Goal: Use online tool/utility: Utilize a website feature to perform a specific function

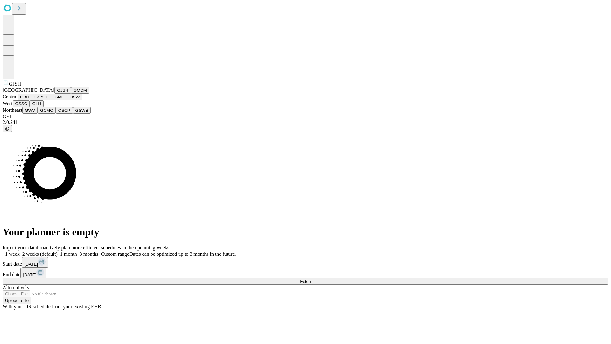
click at [54, 94] on button "GJSH" at bounding box center [62, 90] width 17 height 7
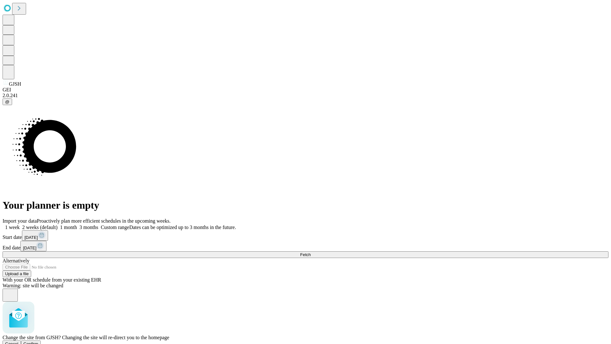
click at [39, 341] on span "Confirm" at bounding box center [31, 343] width 15 height 5
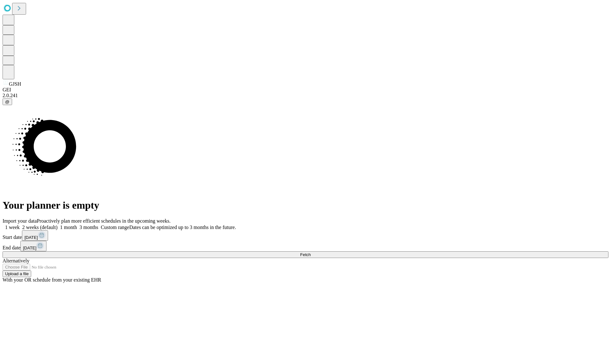
click at [77, 224] on label "1 month" at bounding box center [67, 226] width 19 height 5
click at [311, 252] on span "Fetch" at bounding box center [305, 254] width 11 height 5
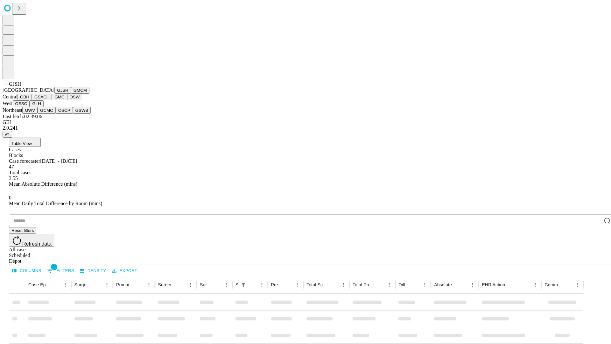
click at [71, 94] on button "GMCM" at bounding box center [80, 90] width 18 height 7
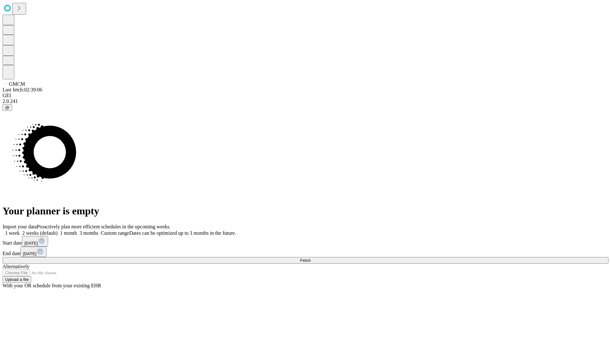
click at [77, 230] on label "1 month" at bounding box center [67, 232] width 19 height 5
click at [311, 258] on span "Fetch" at bounding box center [305, 260] width 11 height 5
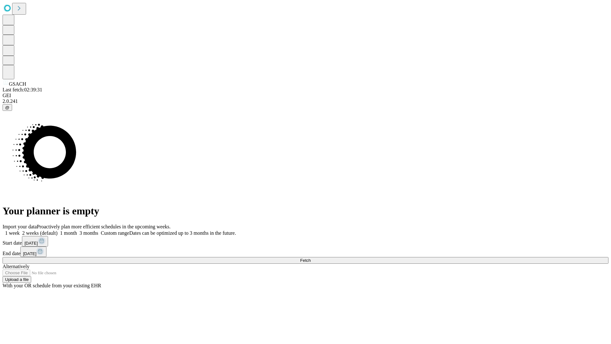
click at [77, 230] on label "1 month" at bounding box center [67, 232] width 19 height 5
click at [311, 258] on span "Fetch" at bounding box center [305, 260] width 11 height 5
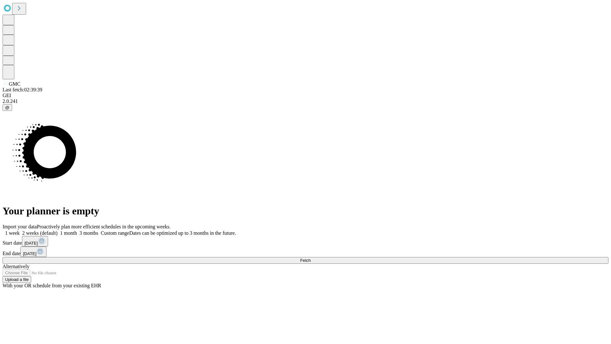
click at [77, 230] on label "1 month" at bounding box center [67, 232] width 19 height 5
click at [311, 258] on span "Fetch" at bounding box center [305, 260] width 11 height 5
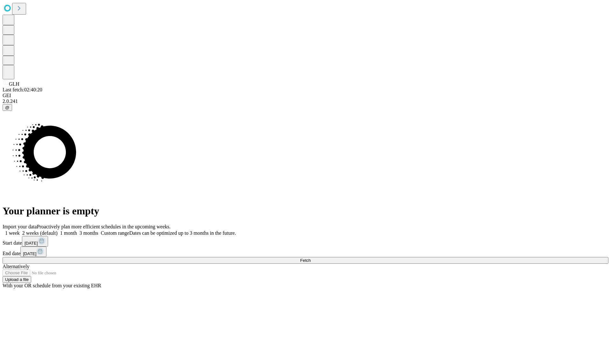
click at [311, 258] on span "Fetch" at bounding box center [305, 260] width 11 height 5
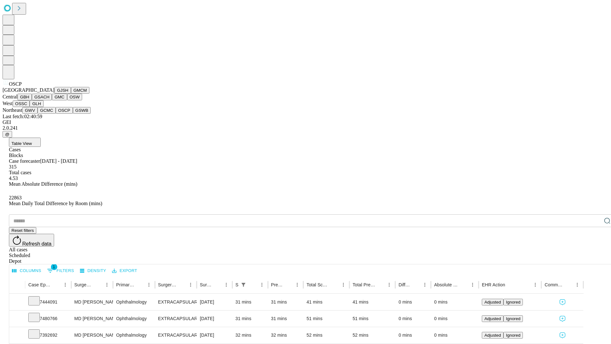
click at [73, 114] on button "GSWB" at bounding box center [82, 110] width 18 height 7
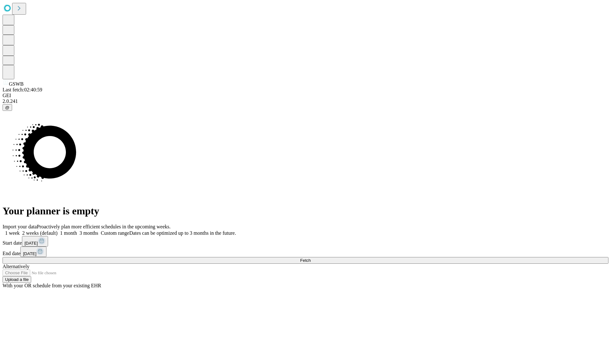
click at [77, 230] on label "1 month" at bounding box center [67, 232] width 19 height 5
click at [311, 258] on span "Fetch" at bounding box center [305, 260] width 11 height 5
